Goal: Information Seeking & Learning: Learn about a topic

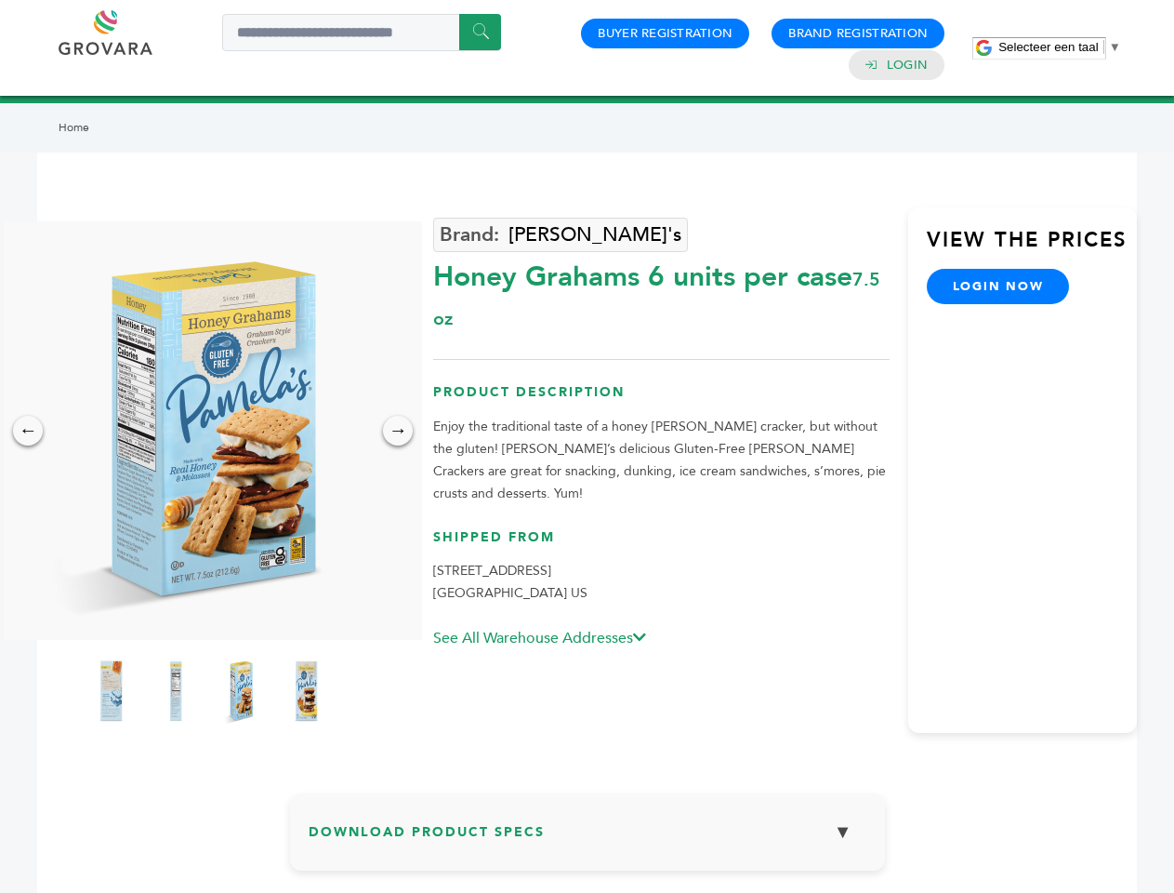
click at [1060, 46] on span "Selecteer een taal" at bounding box center [1047, 47] width 99 height 14
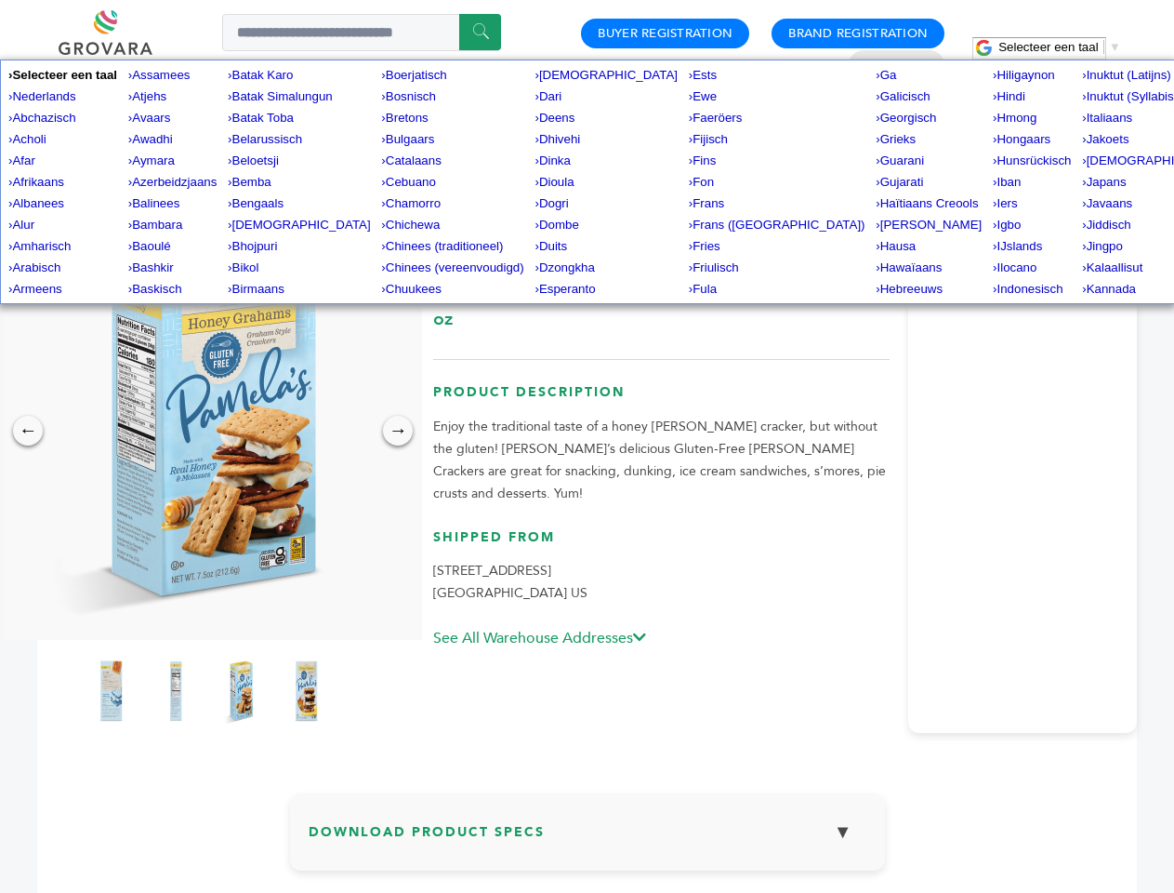
click at [208, 430] on img at bounding box center [208, 430] width 418 height 418
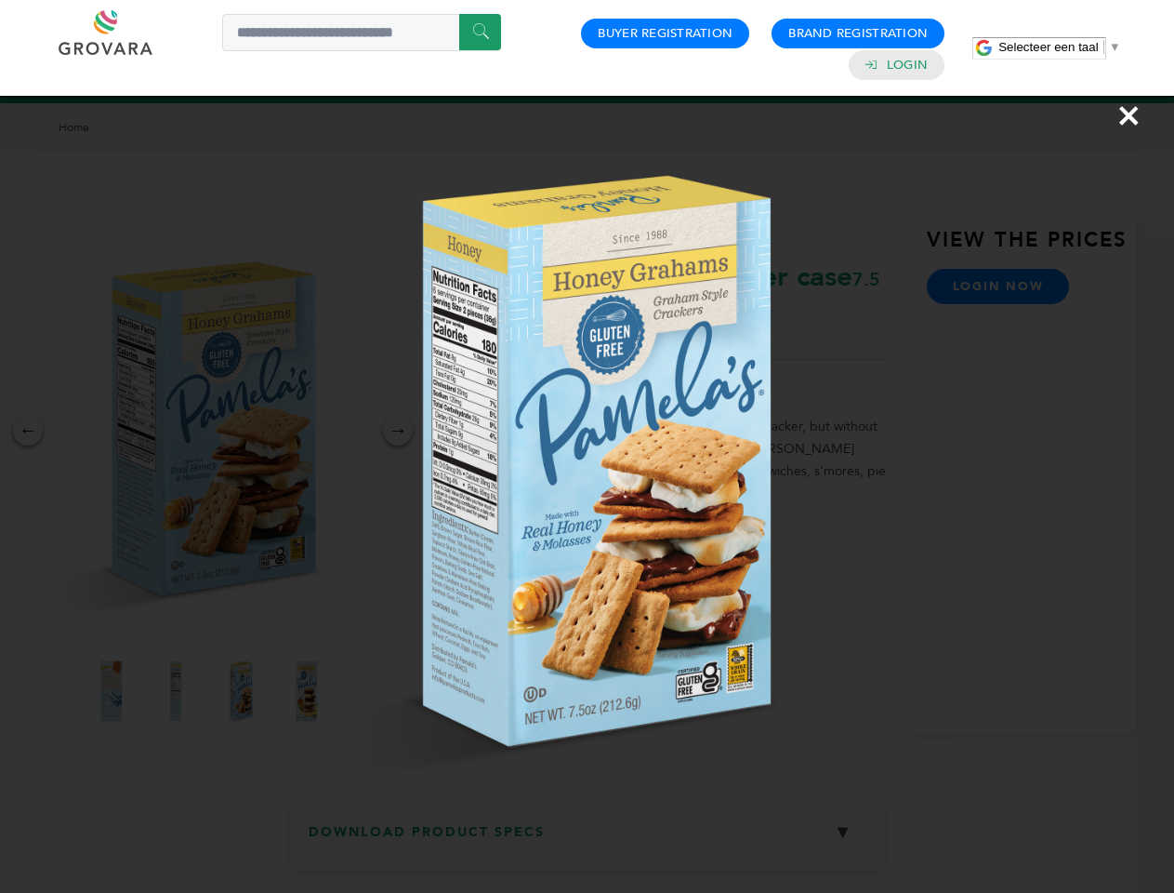
click at [28, 430] on div "×" at bounding box center [587, 446] width 1174 height 893
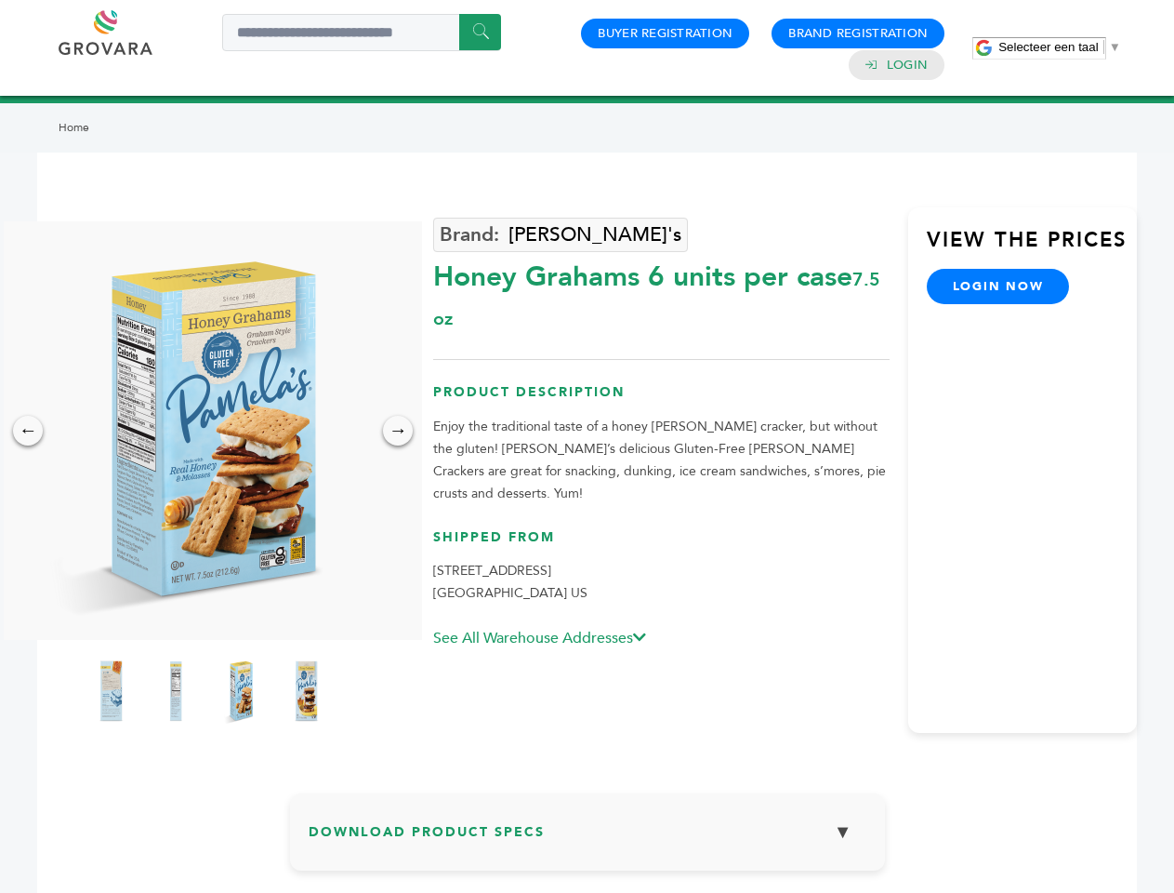
click at [398, 430] on div "→" at bounding box center [398, 431] width 30 height 30
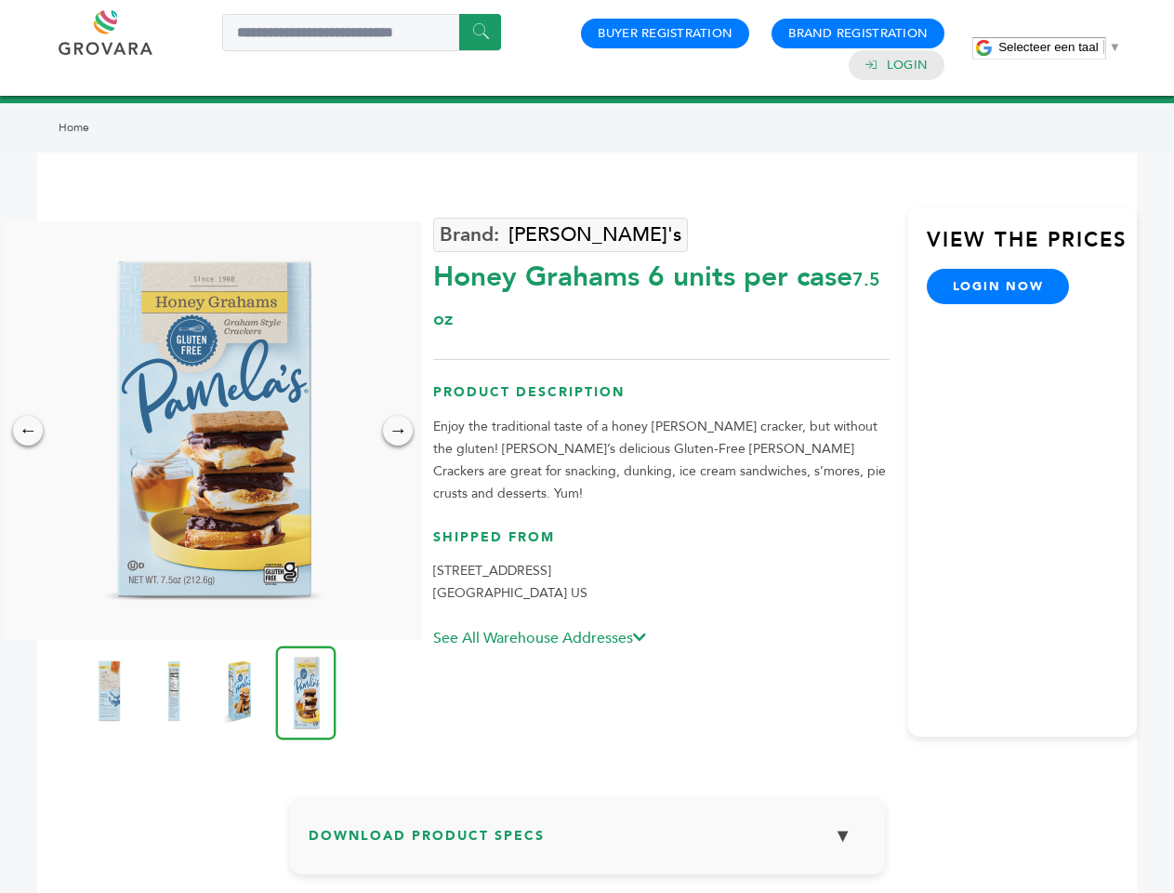
click at [111, 691] on img at bounding box center [109, 691] width 46 height 74
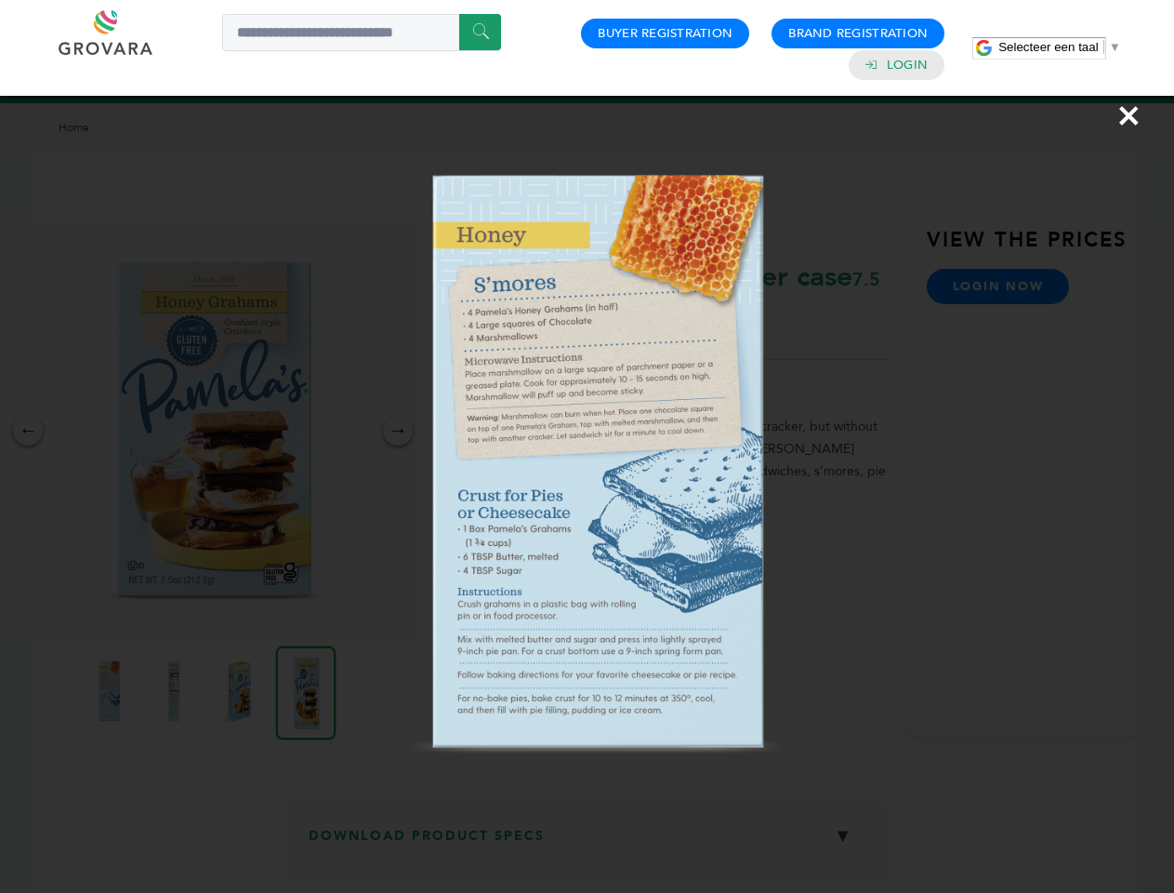
click at [176, 691] on div "×" at bounding box center [587, 446] width 1174 height 893
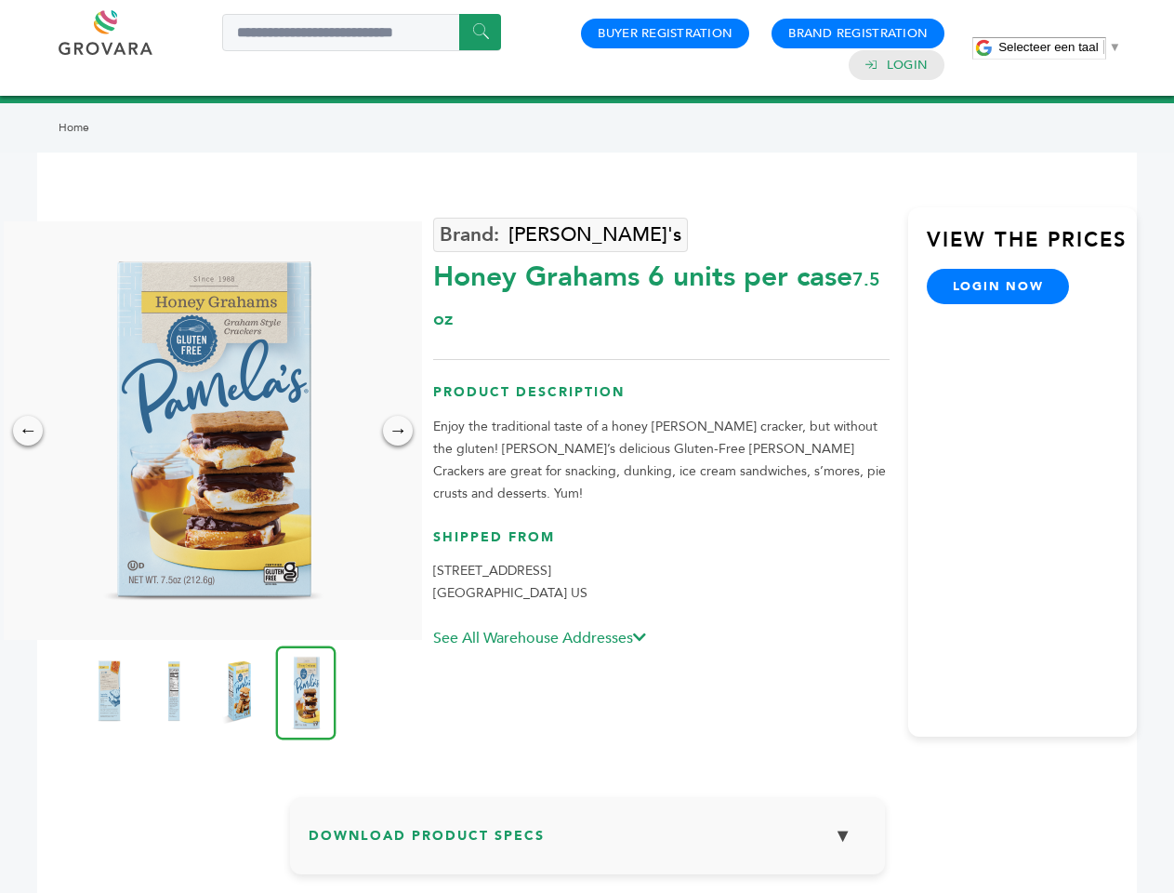
click at [241, 691] on img at bounding box center [239, 691] width 46 height 74
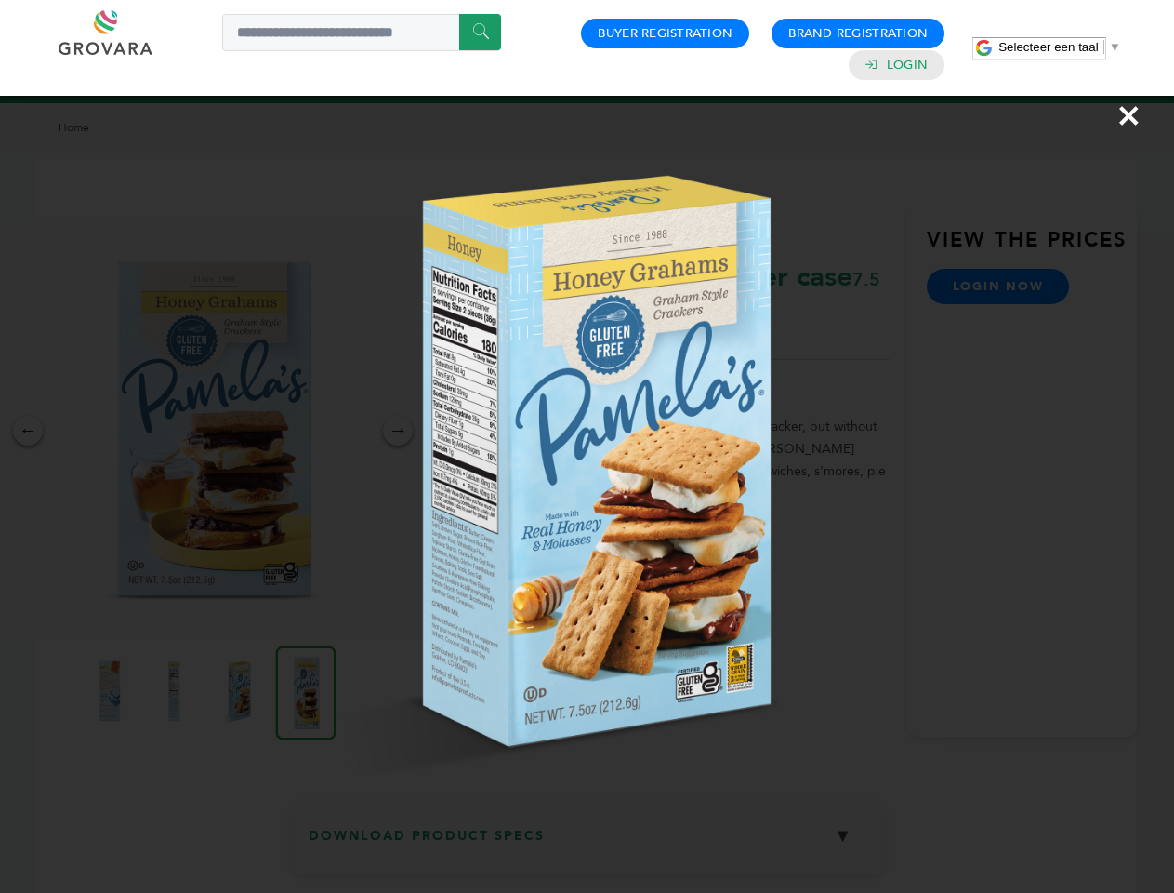
click at [0, 0] on img at bounding box center [0, 0] width 0 height 0
click at [588, 839] on div "×" at bounding box center [587, 446] width 1174 height 893
